Goal: Book appointment/travel/reservation

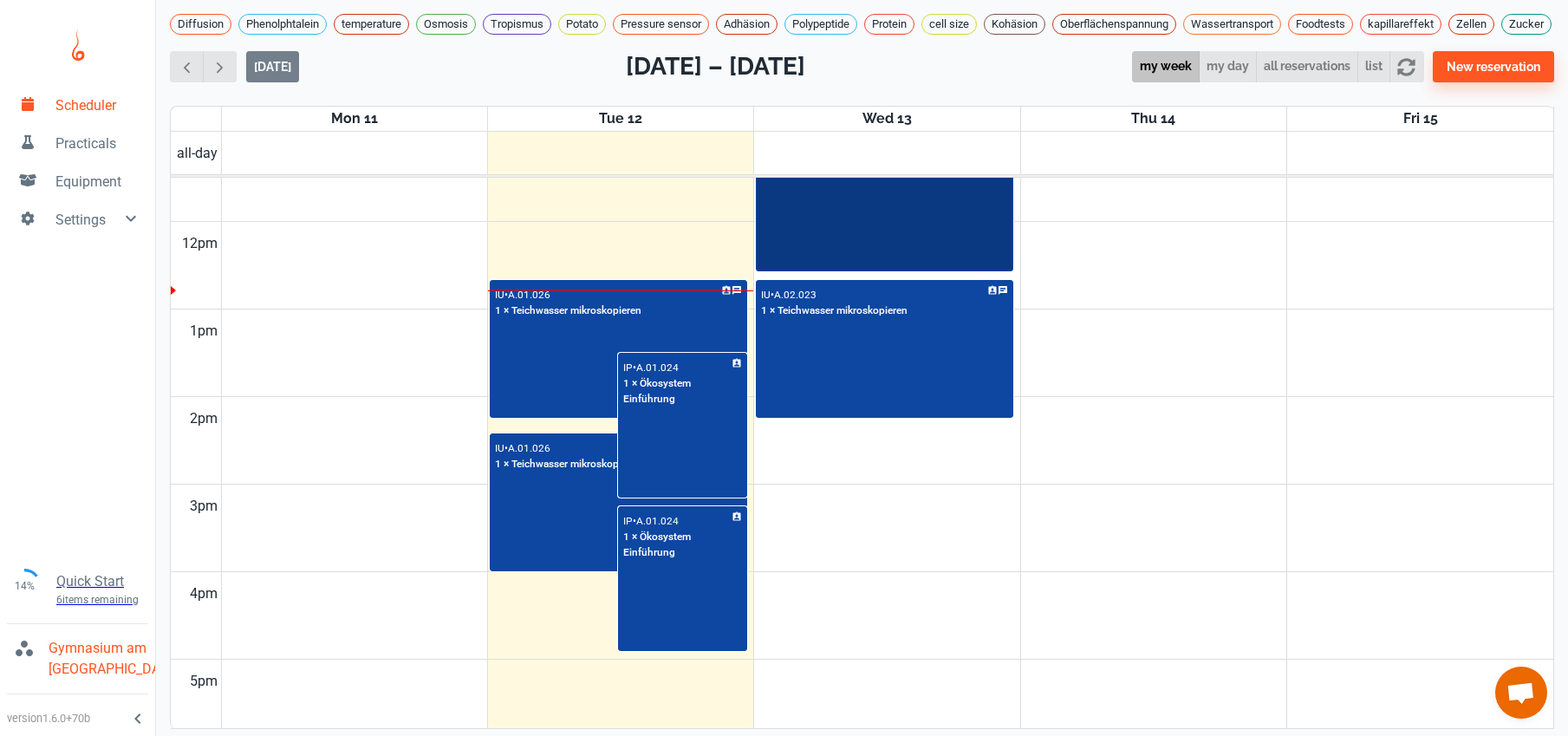
scroll to position [948, 0]
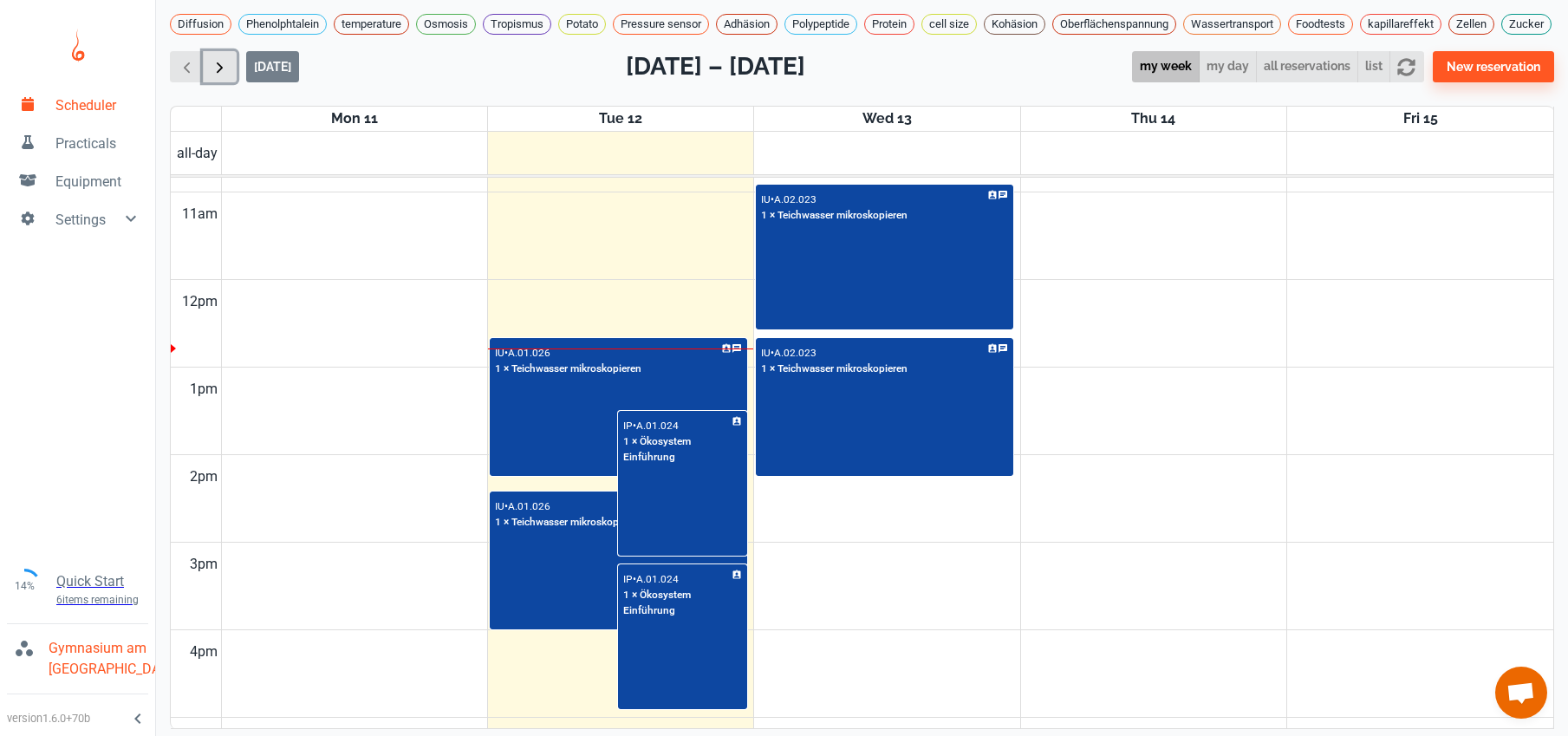
click at [213, 76] on span "button" at bounding box center [219, 67] width 18 height 18
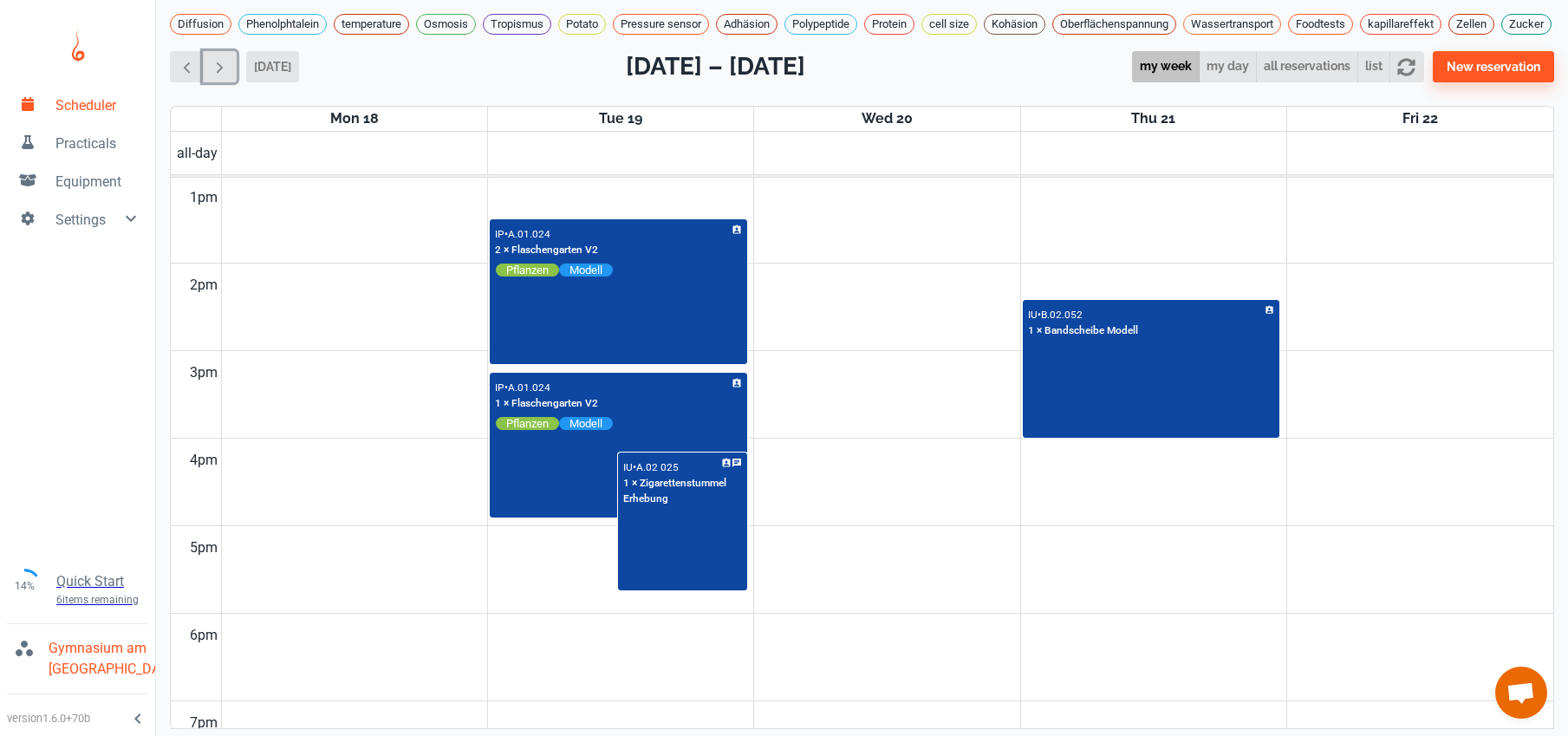
scroll to position [1213, 0]
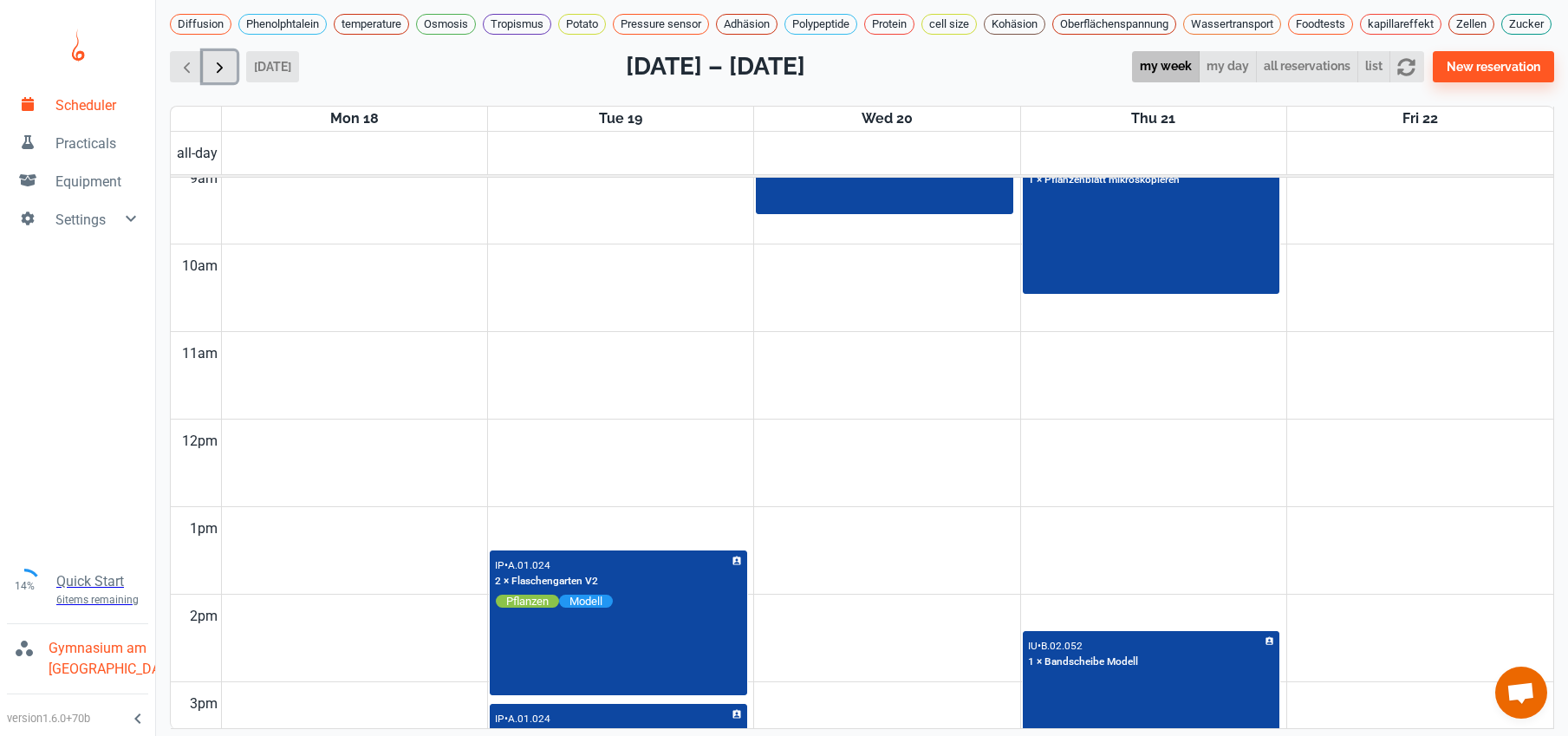
click at [230, 74] on button "button" at bounding box center [219, 67] width 34 height 32
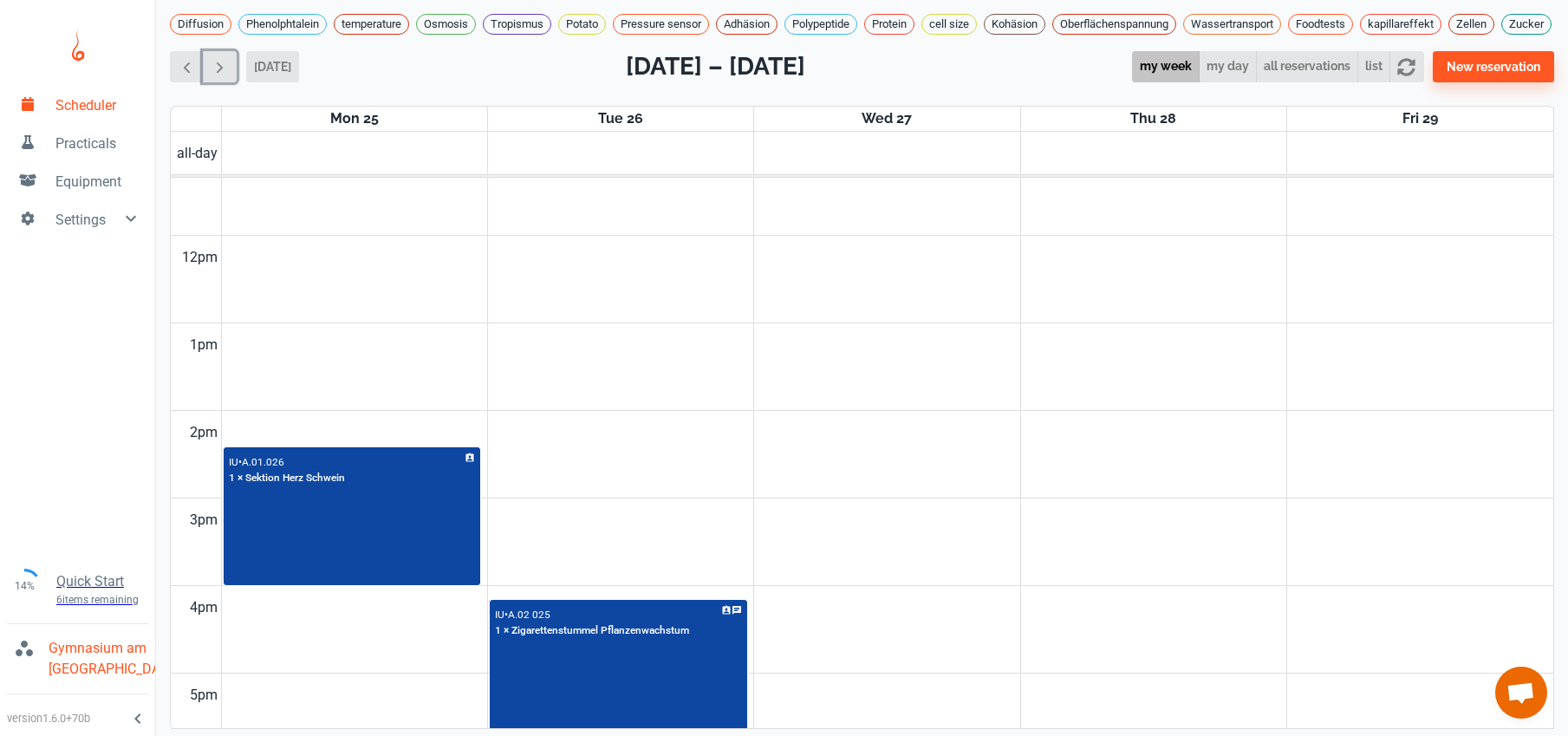
scroll to position [989, 0]
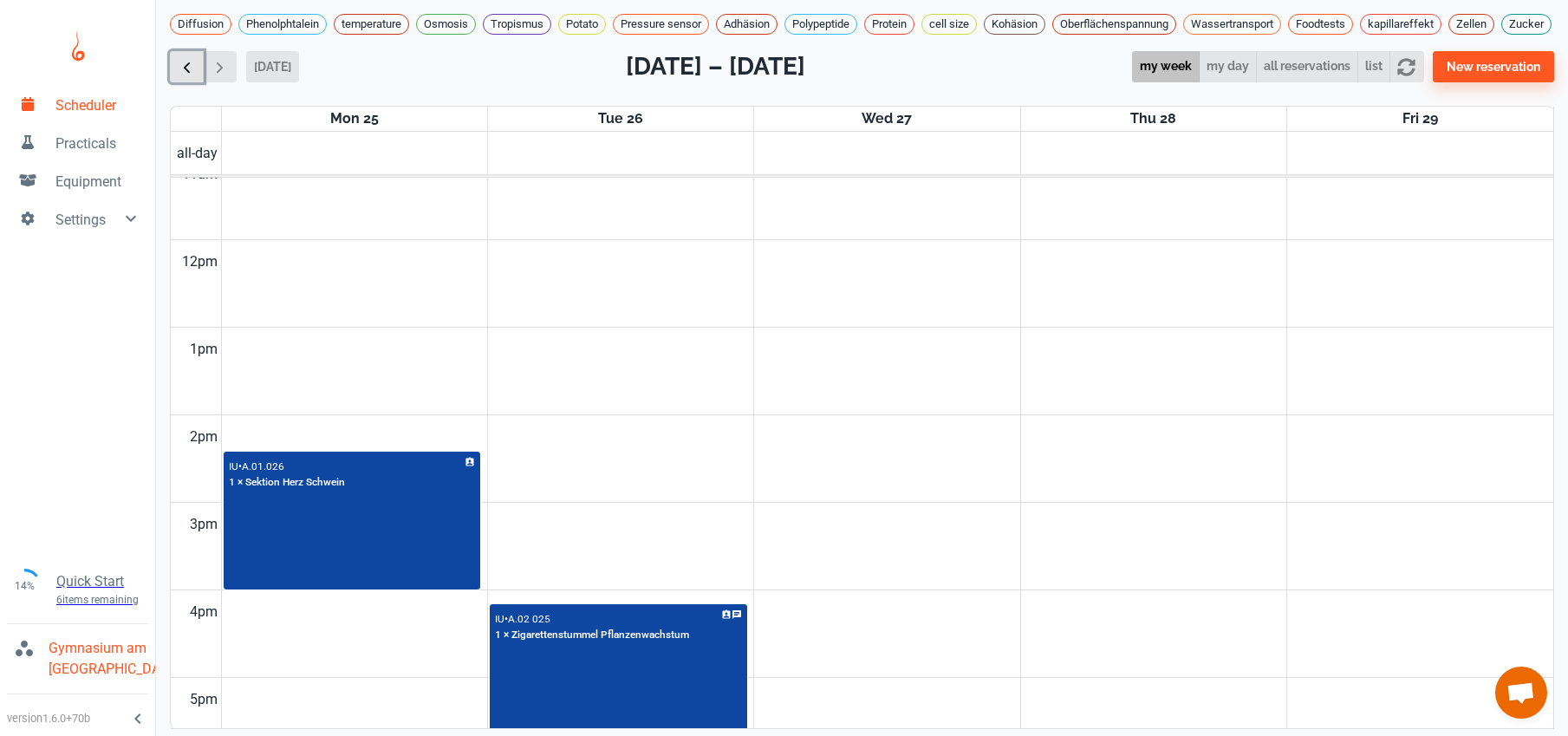
click at [190, 76] on span "button" at bounding box center [186, 67] width 18 height 18
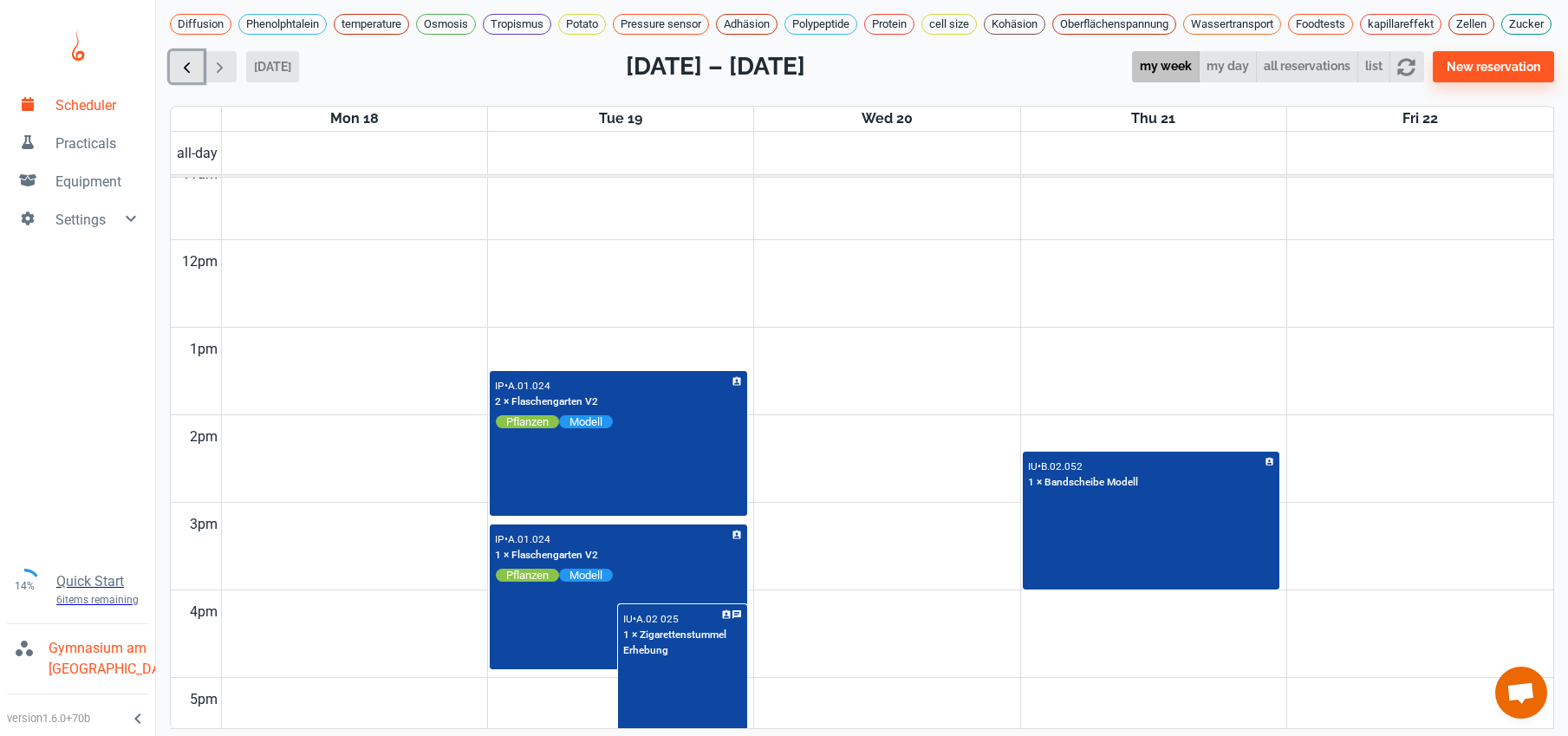
scroll to position [701, 0]
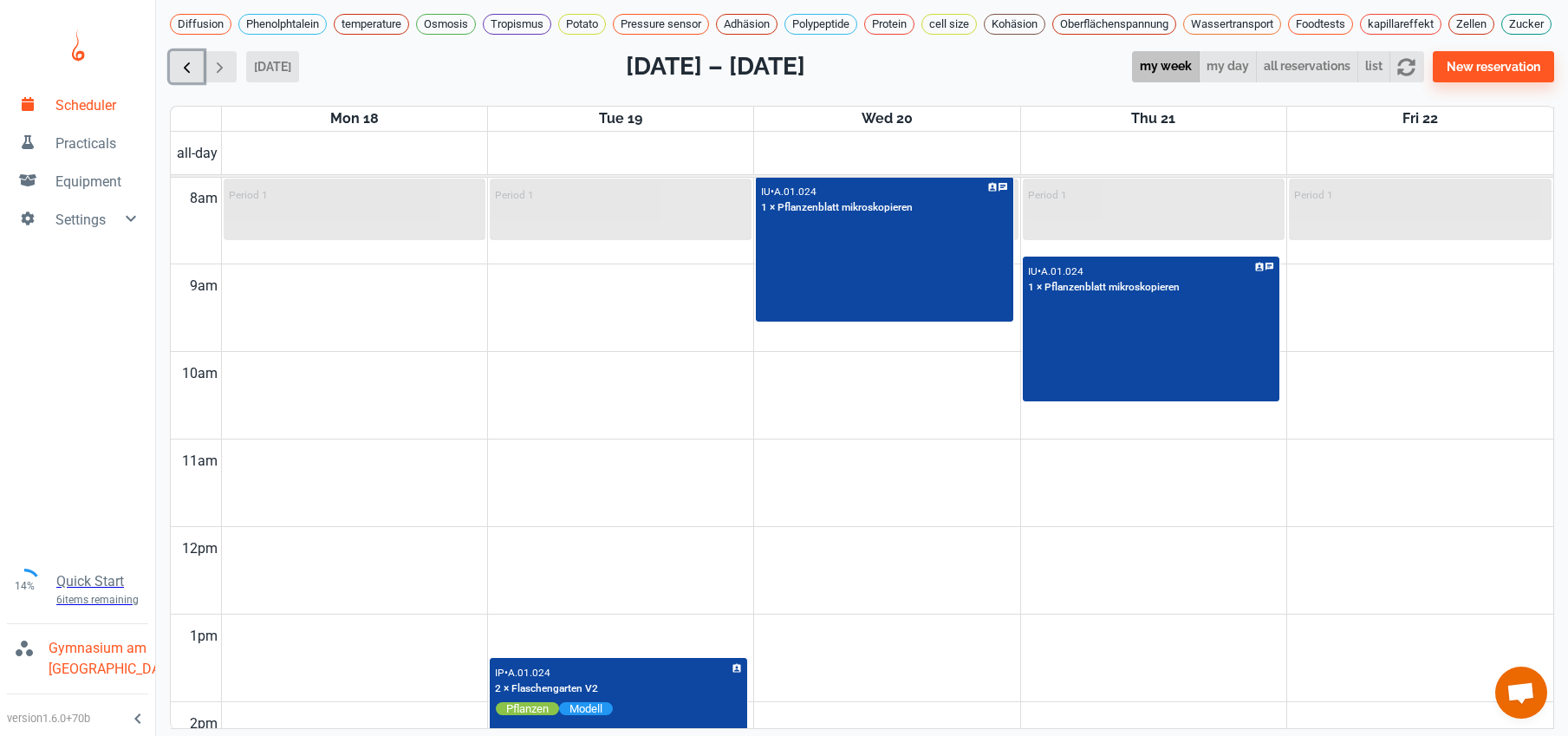
click at [192, 76] on span "button" at bounding box center [186, 67] width 18 height 18
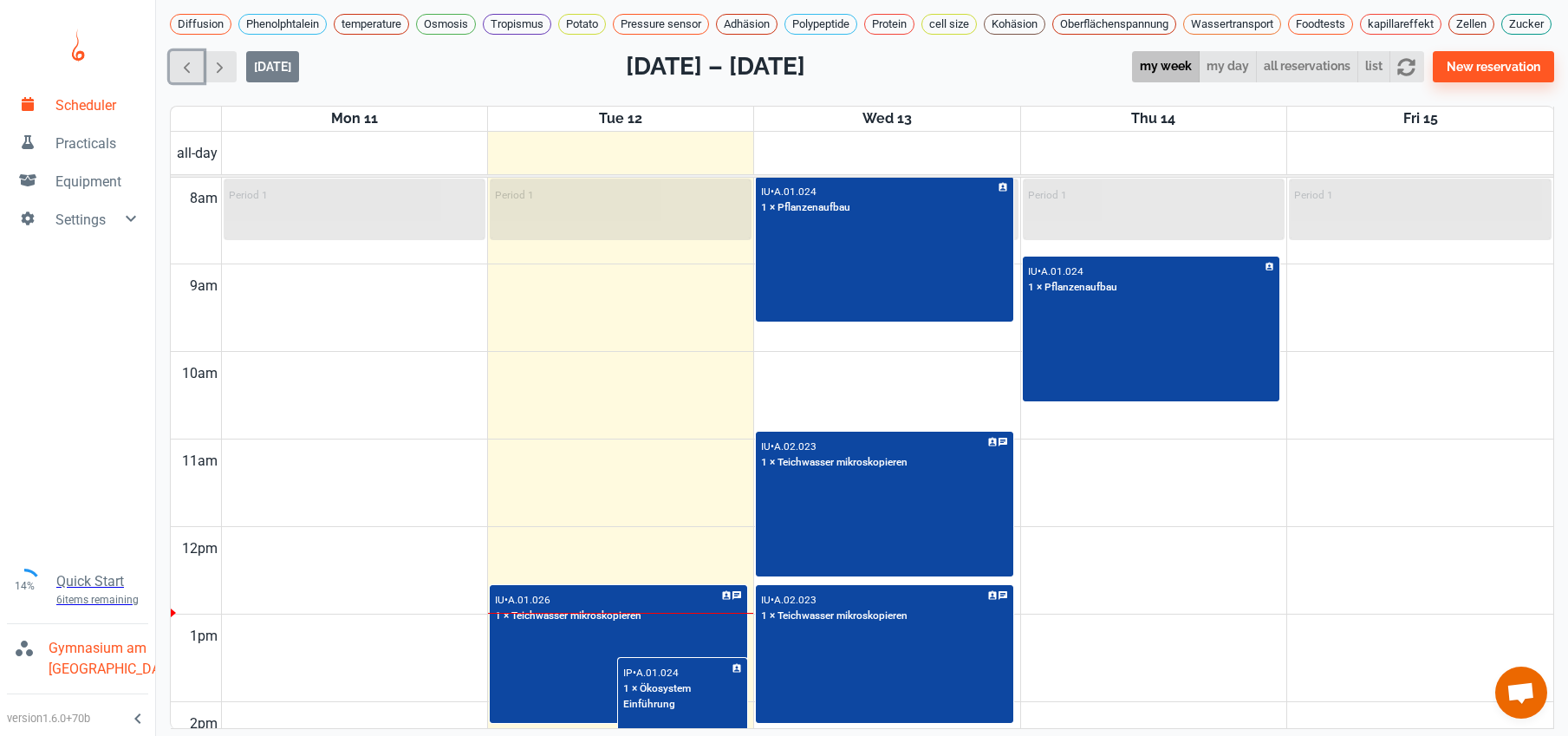
scroll to position [1031, 0]
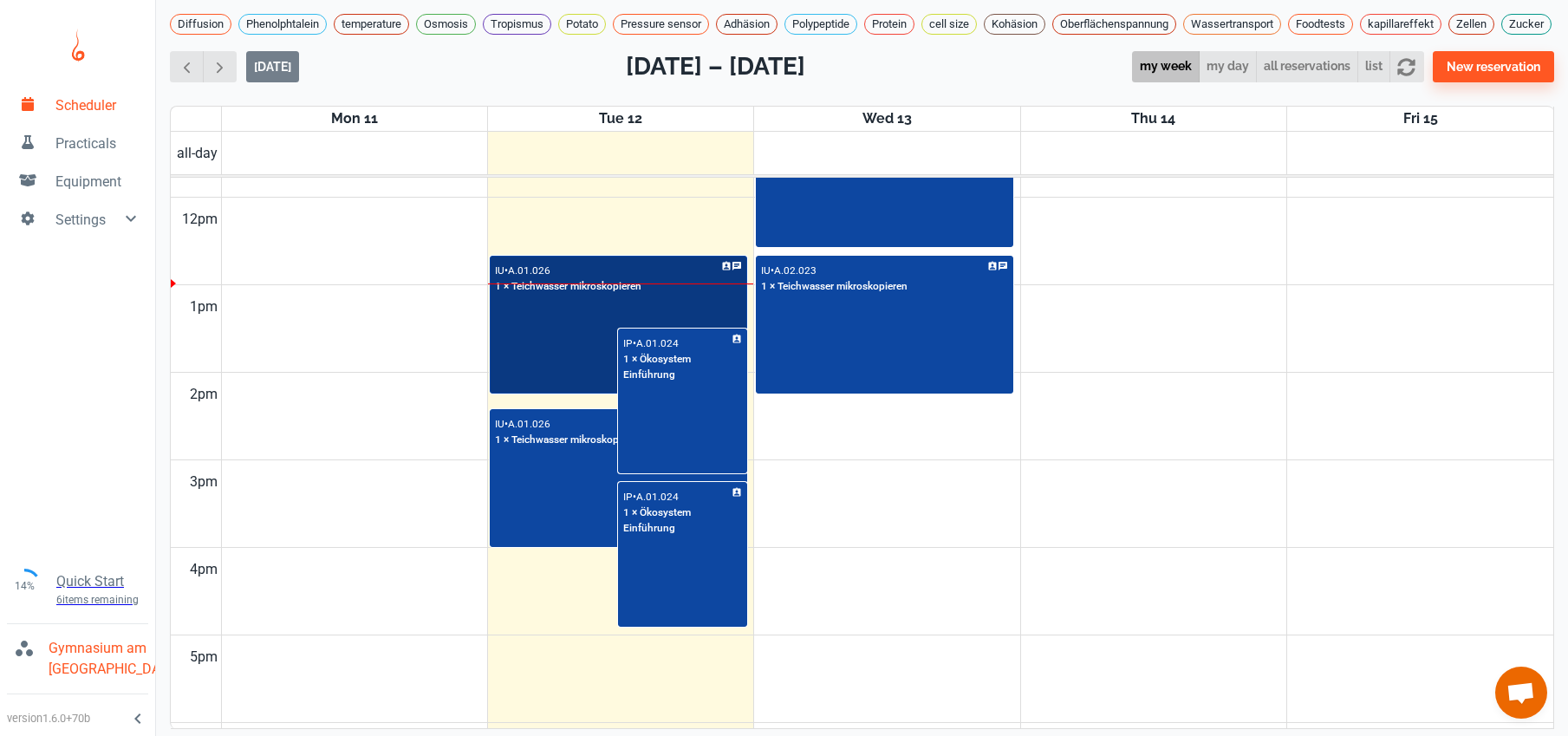
click at [571, 358] on div "IU • A.01.026 1 × Teichwasser mikroskopieren" at bounding box center [618, 325] width 254 height 135
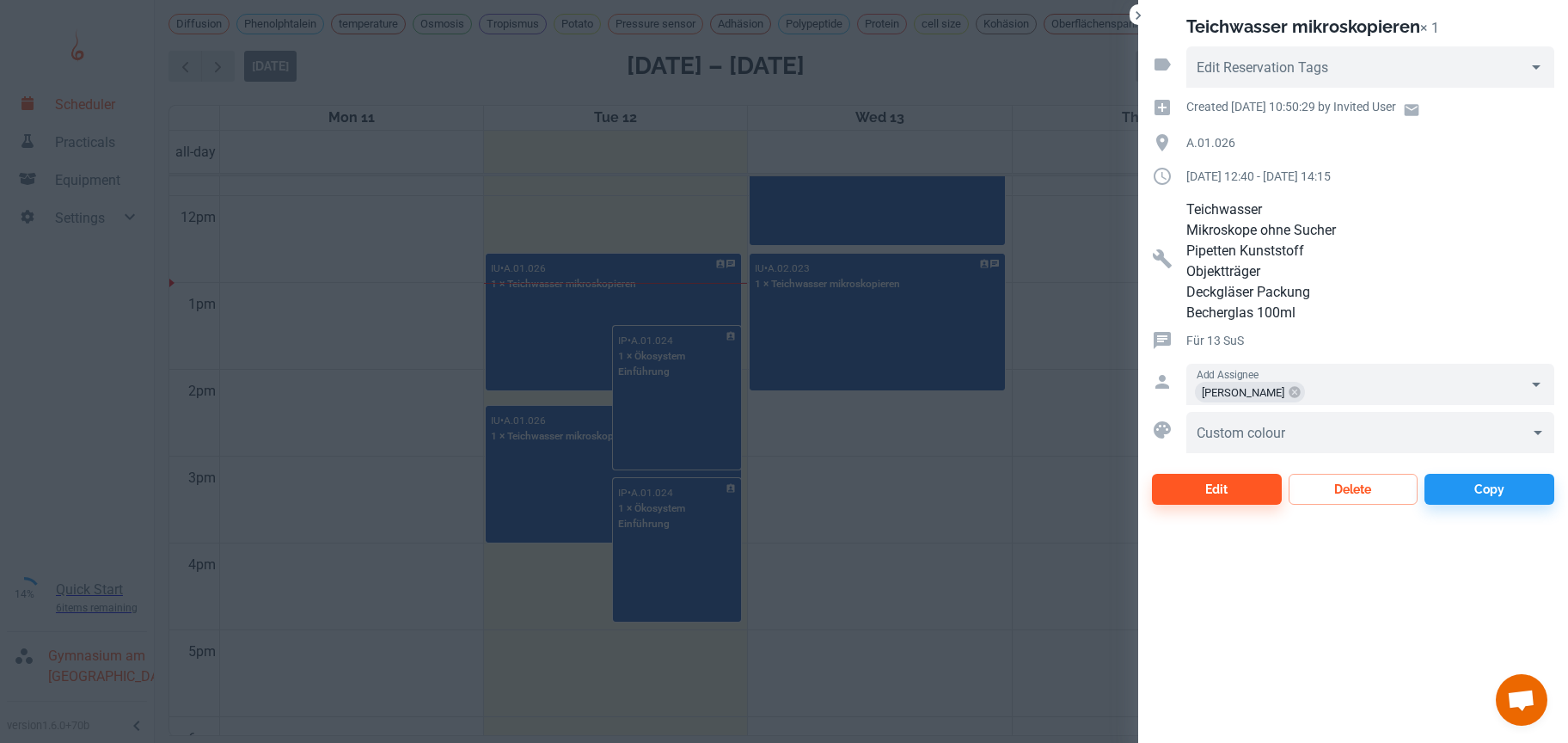
click at [862, 641] on div at bounding box center [784, 371] width 1568 height 743
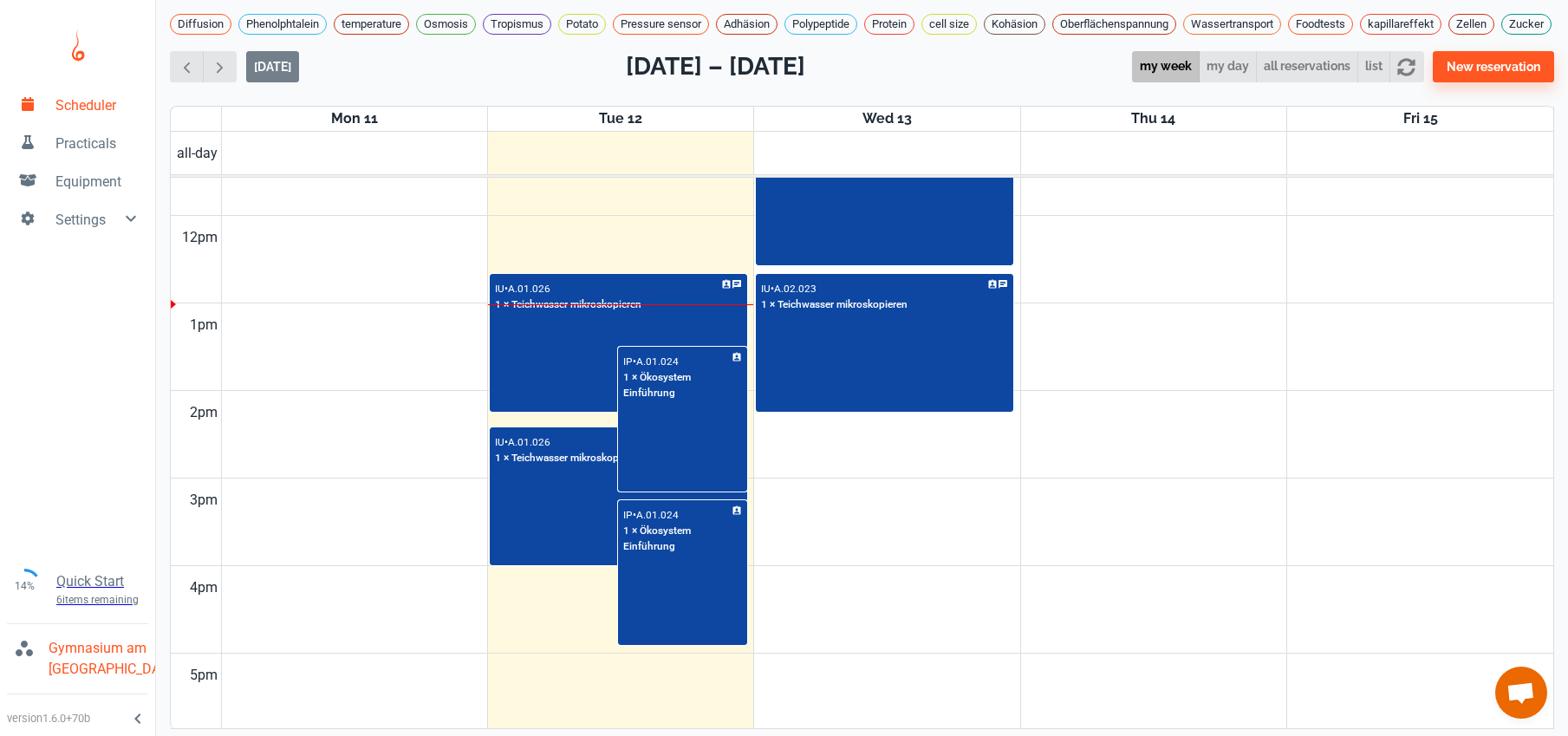
scroll to position [1016, 0]
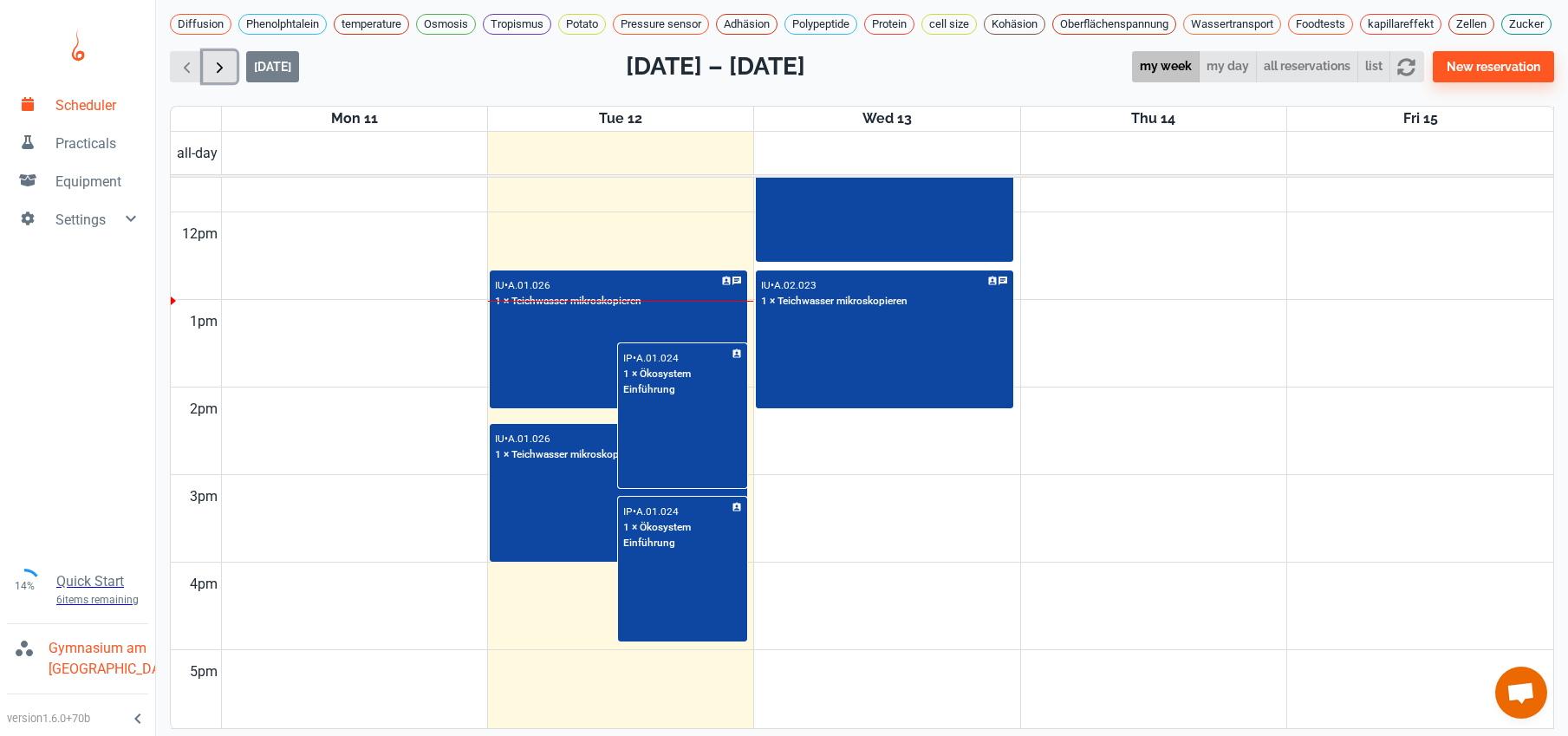
click at [210, 76] on span "button" at bounding box center [219, 67] width 18 height 18
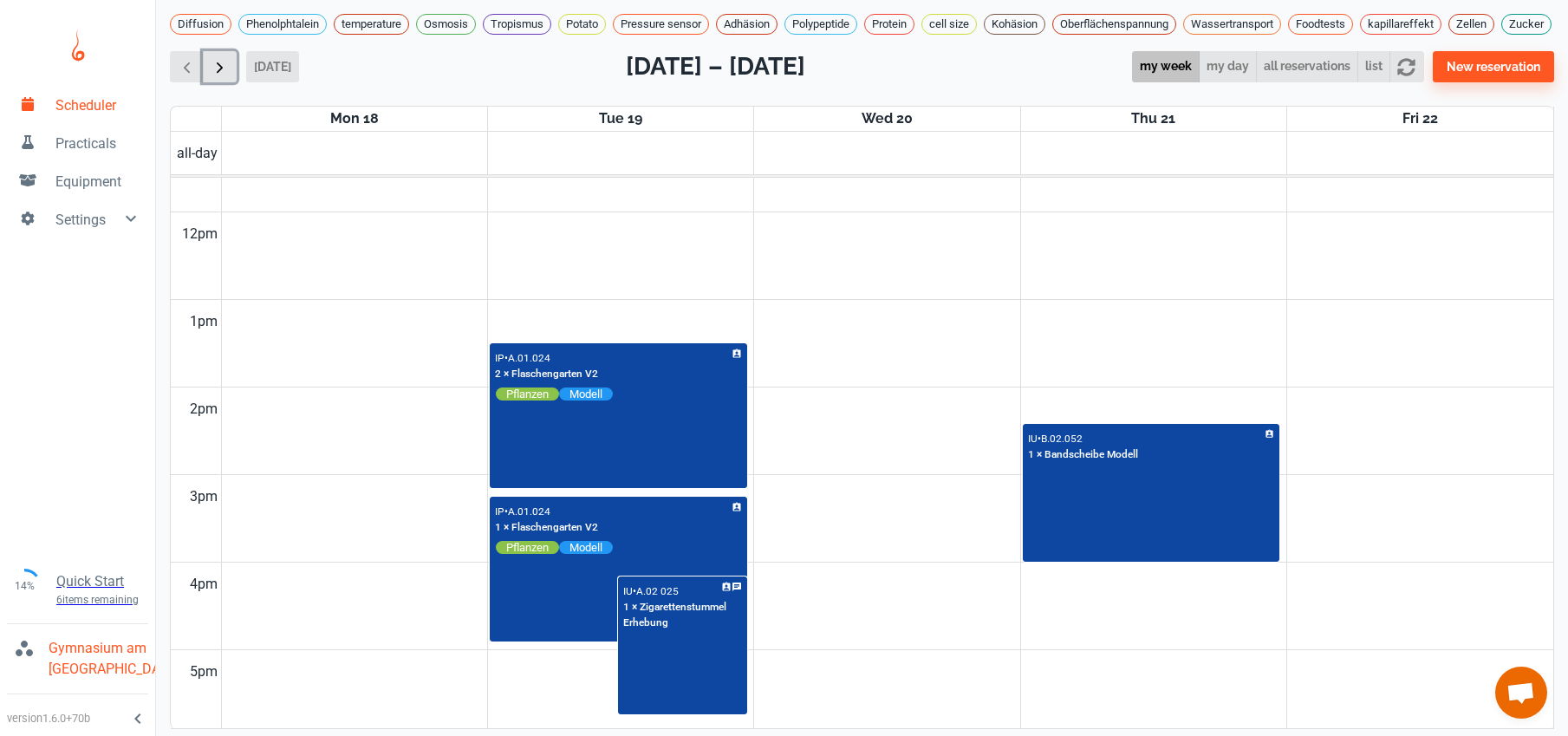
scroll to position [701, 0]
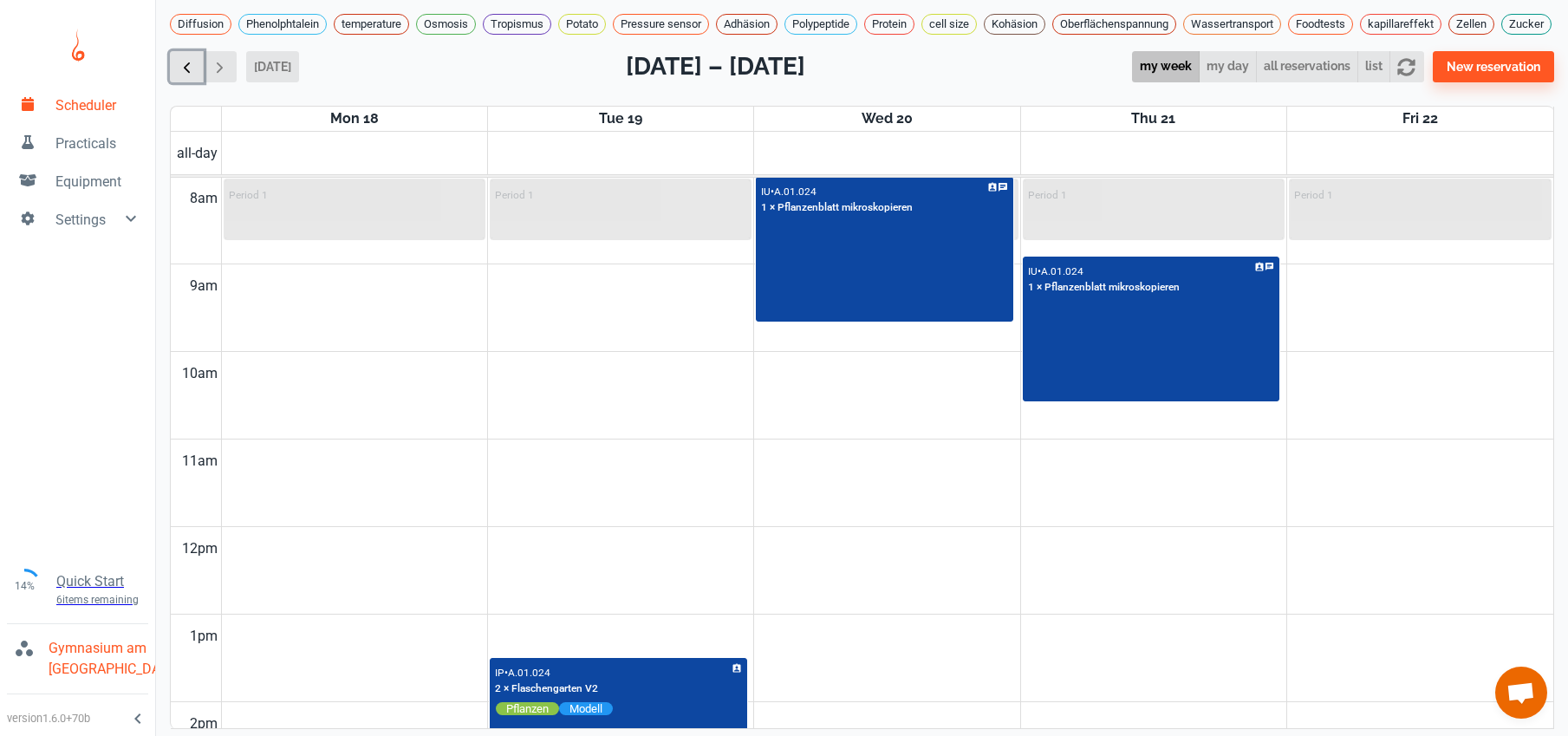
click at [190, 76] on span "button" at bounding box center [186, 67] width 18 height 18
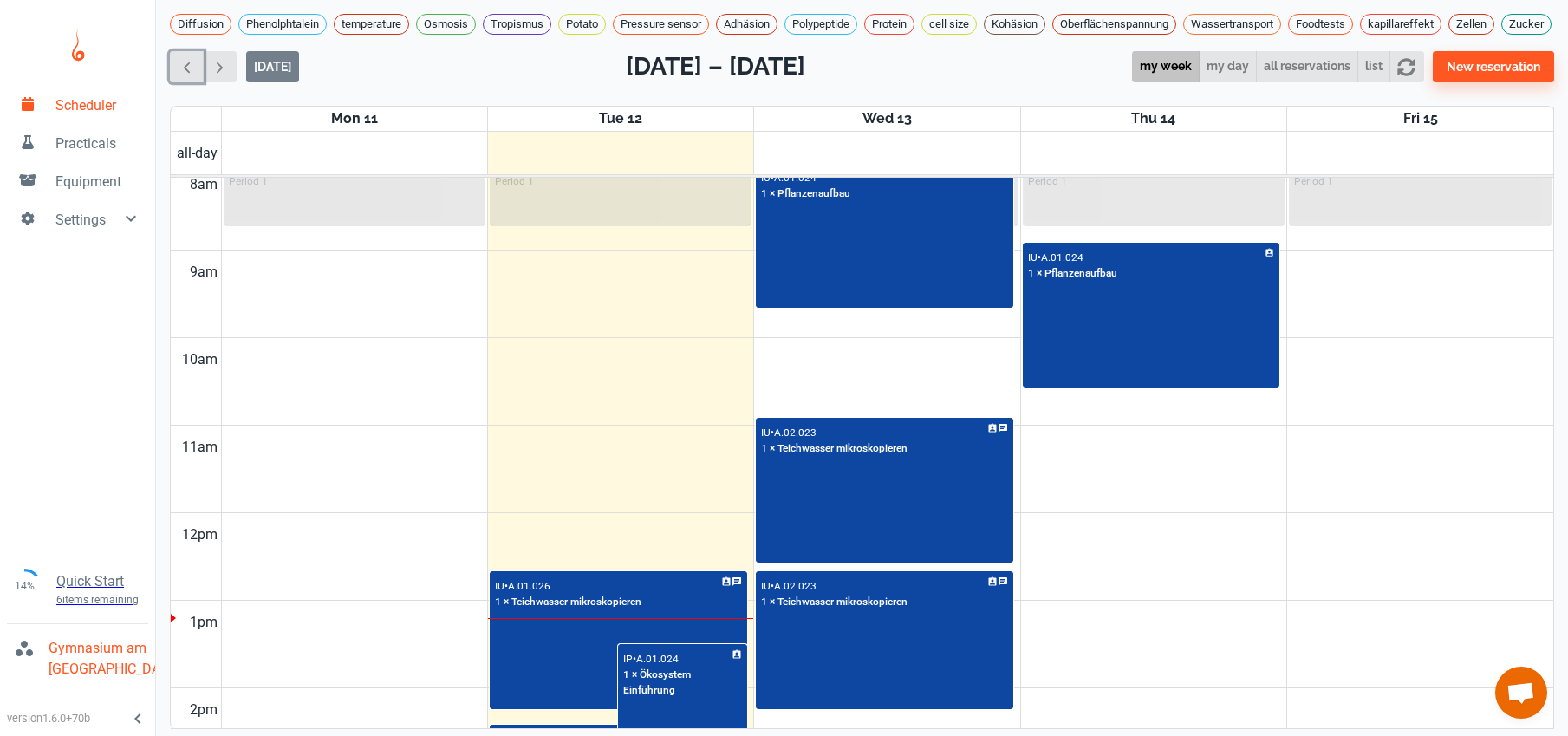
scroll to position [775, 0]
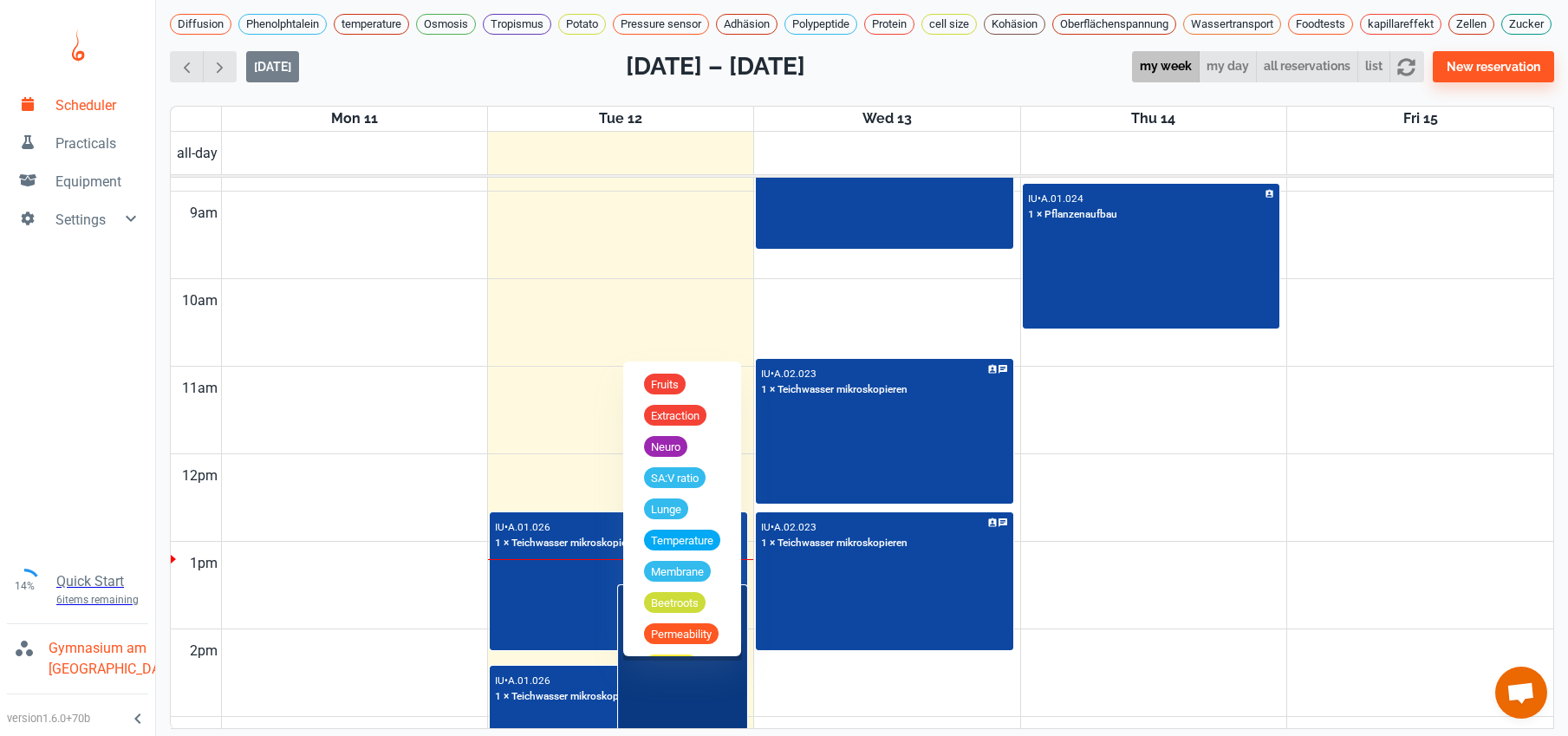
click at [732, 644] on input "text" at bounding box center [682, 651] width 116 height 14
click at [716, 678] on div "IP • A.01.024 1 × Ökosystem Einführung" at bounding box center [682, 658] width 124 height 142
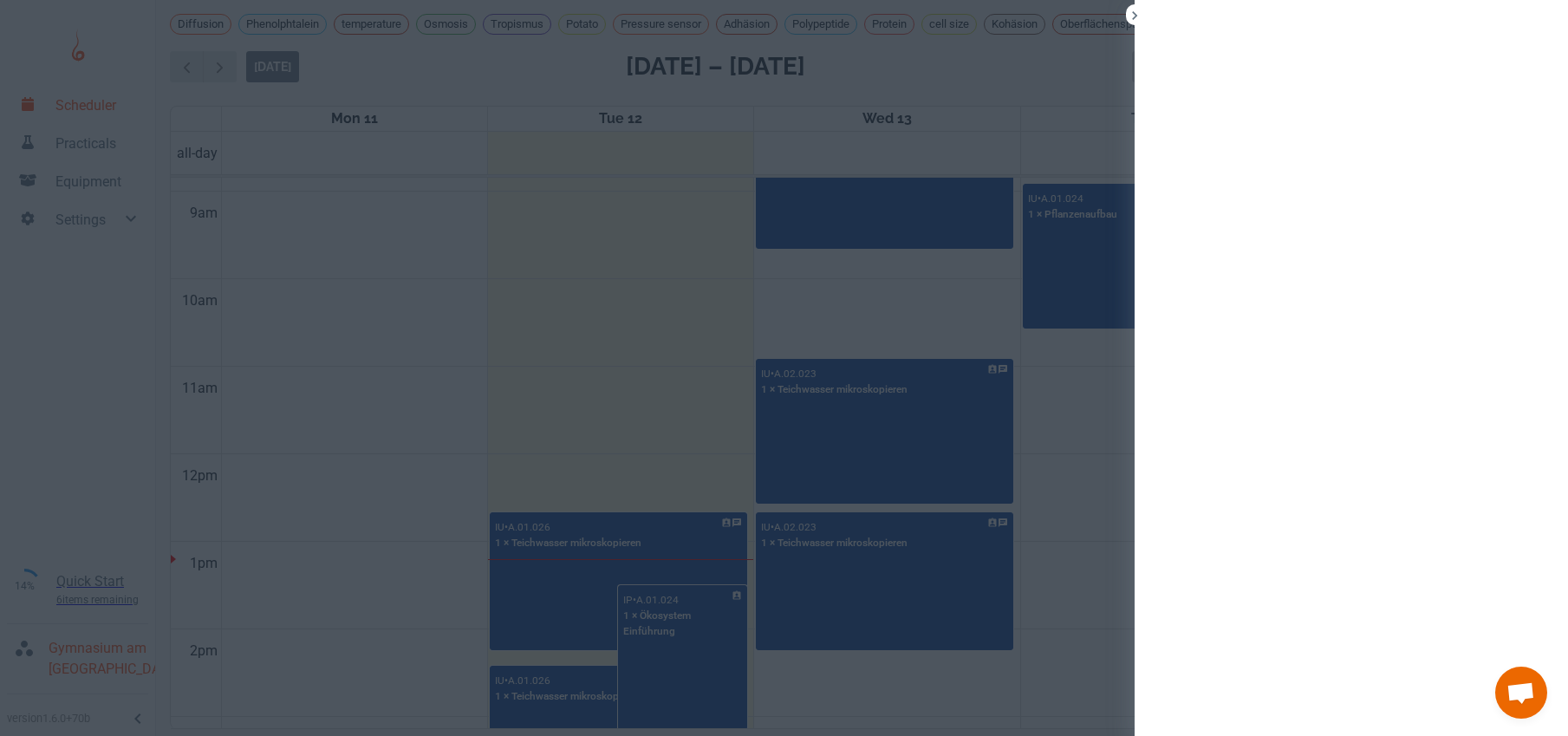
scroll to position [6, 0]
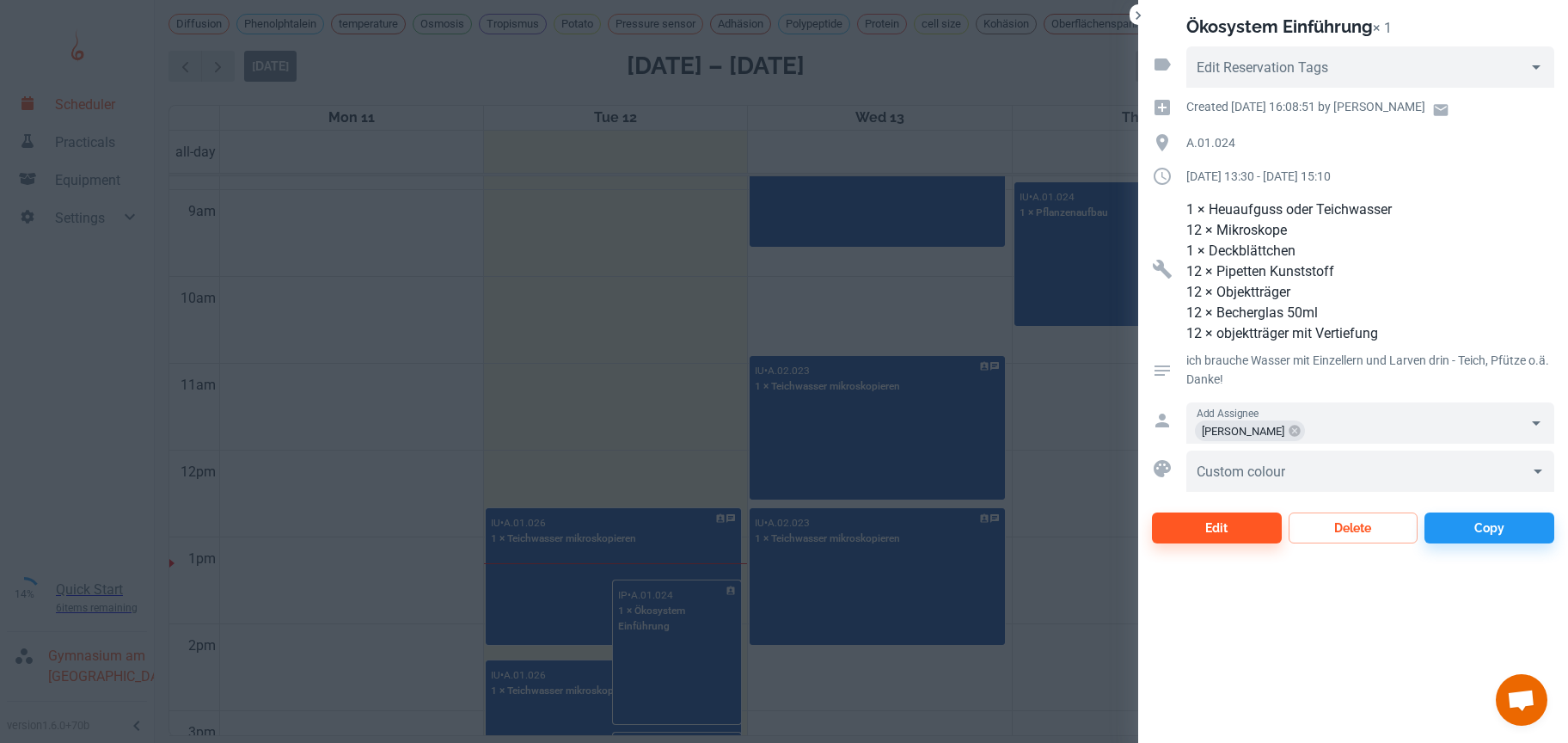
click at [656, 370] on div at bounding box center [784, 371] width 1568 height 743
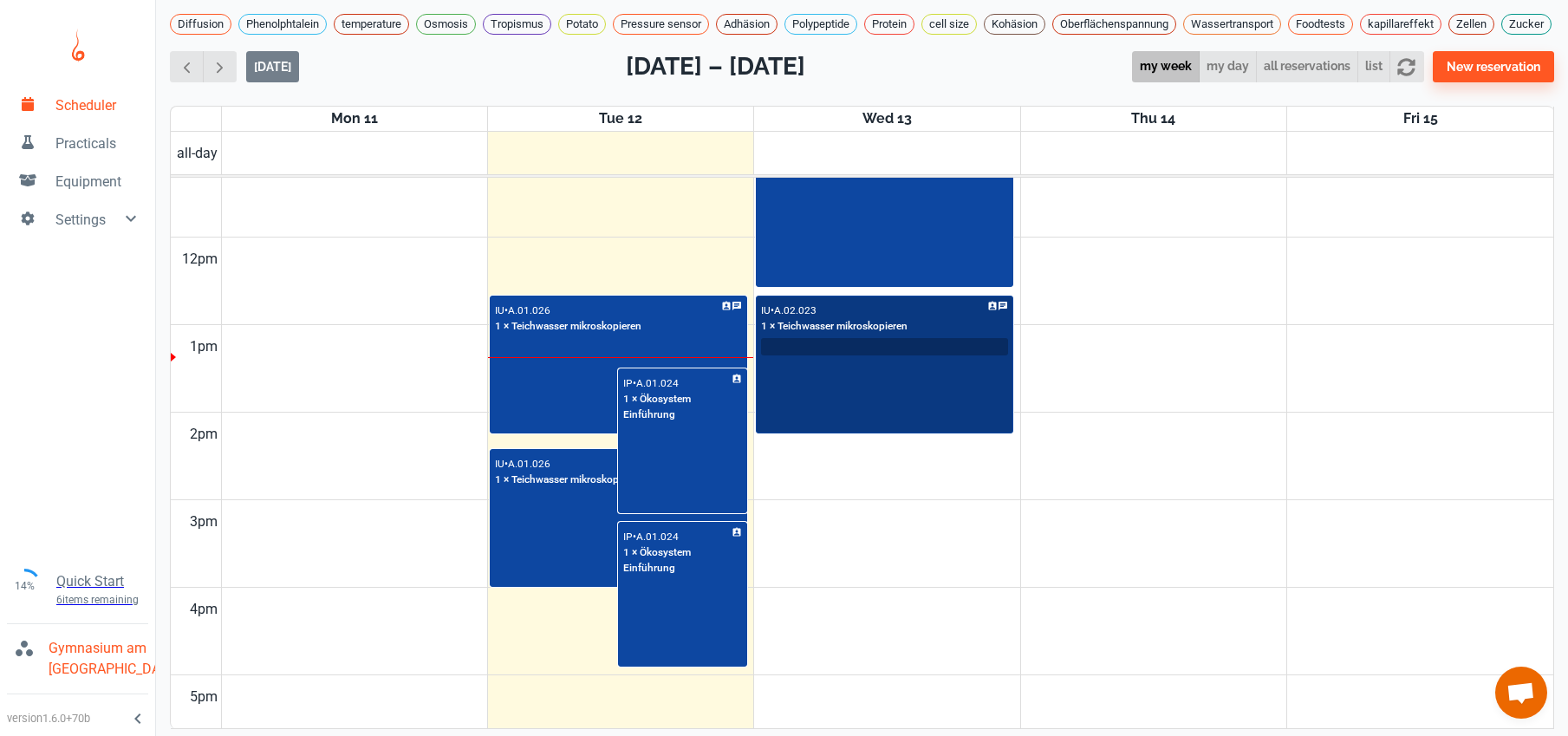
scroll to position [870, 0]
